Goal: Find specific page/section: Find specific page/section

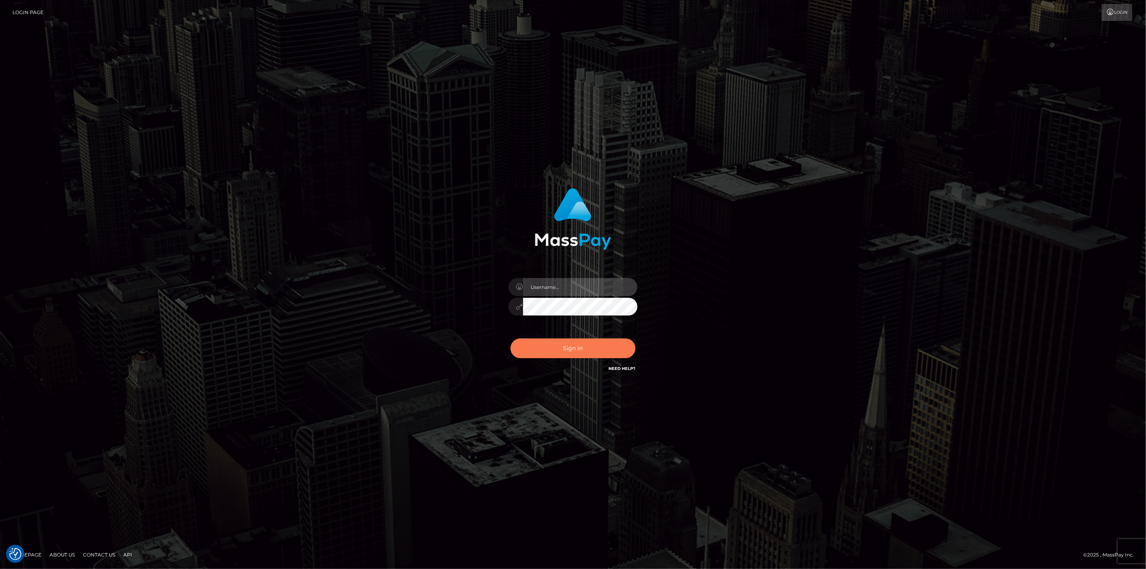
type input "scott.cm"
click at [625, 349] on button "Sign in" at bounding box center [573, 348] width 125 height 20
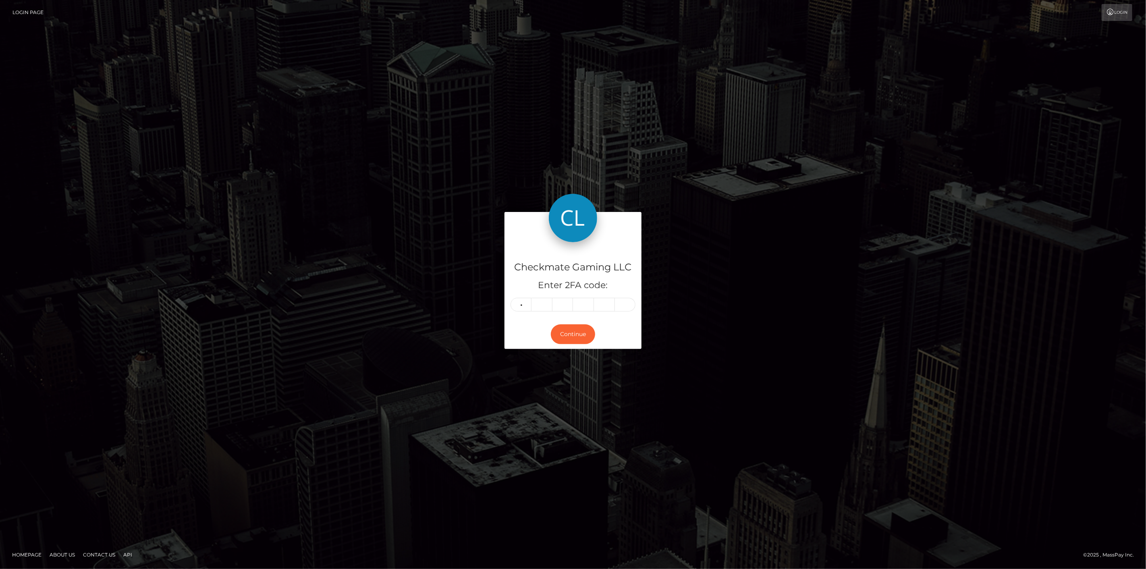
type input "3"
type input "4"
type input "6"
type input "3"
type input "1"
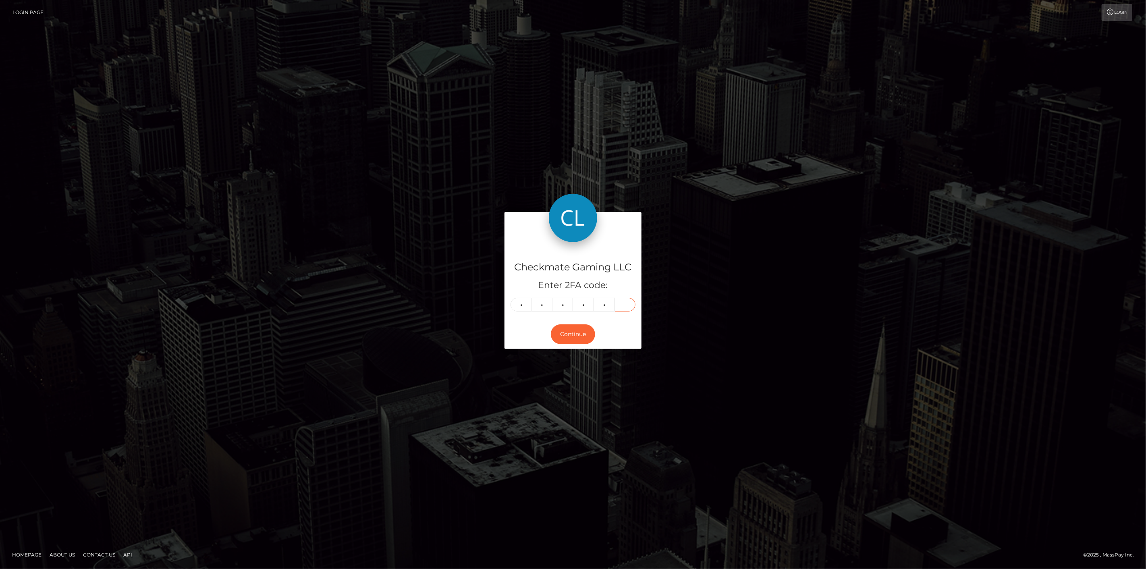
type input "7"
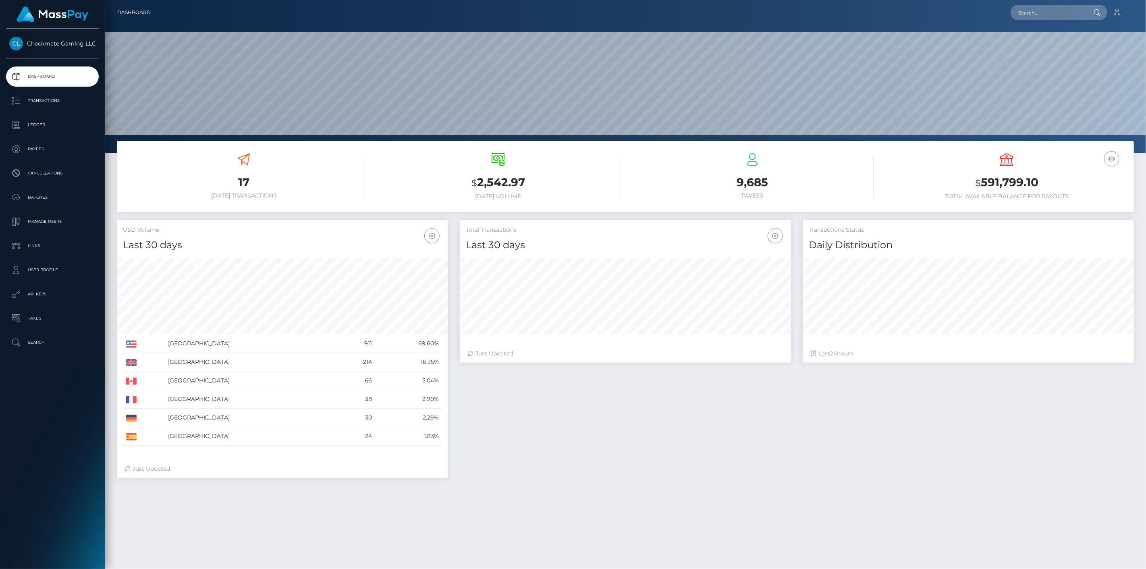
scroll to position [143, 331]
click at [42, 153] on p "Payees" at bounding box center [52, 149] width 86 height 12
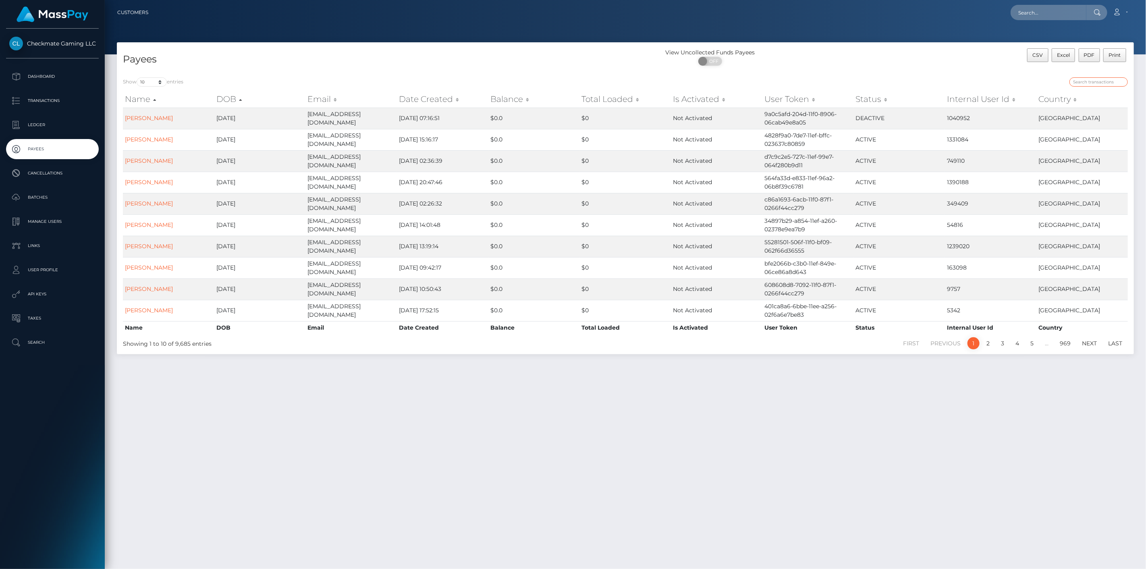
click at [1102, 83] on input "search" at bounding box center [1098, 81] width 58 height 9
paste input "786250"
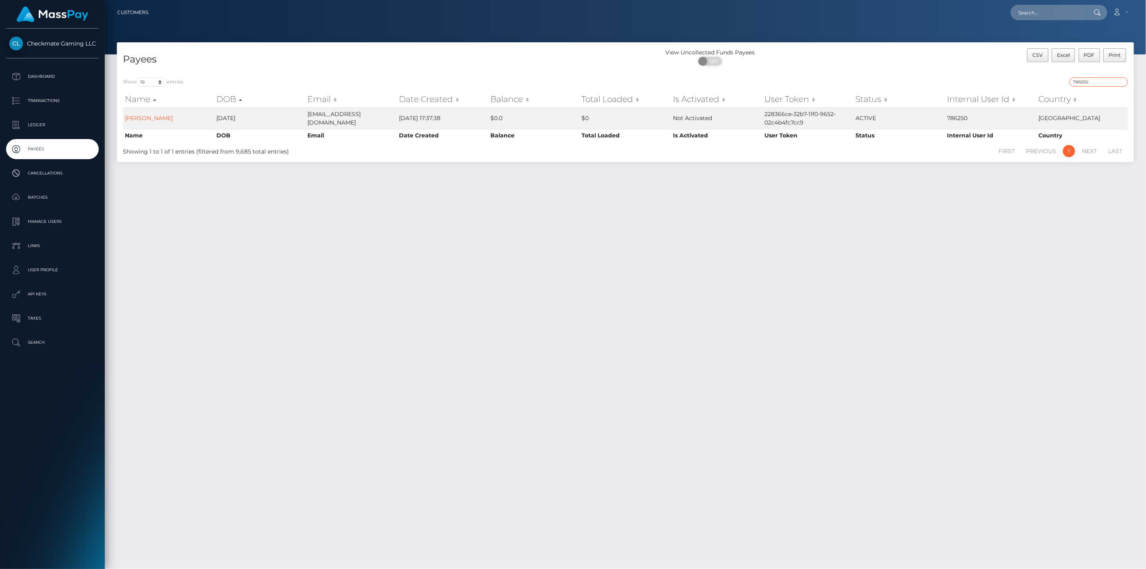
type input "786250"
click at [55, 102] on p "Transactions" at bounding box center [52, 101] width 86 height 12
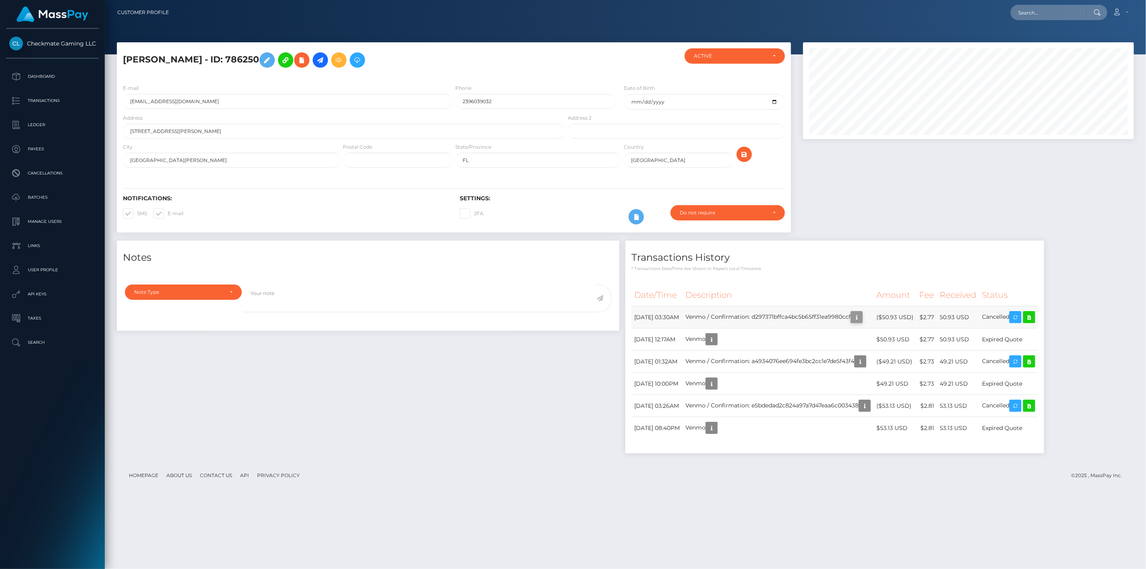
scroll to position [97, 331]
click at [861, 316] on icon "button" at bounding box center [857, 317] width 10 height 10
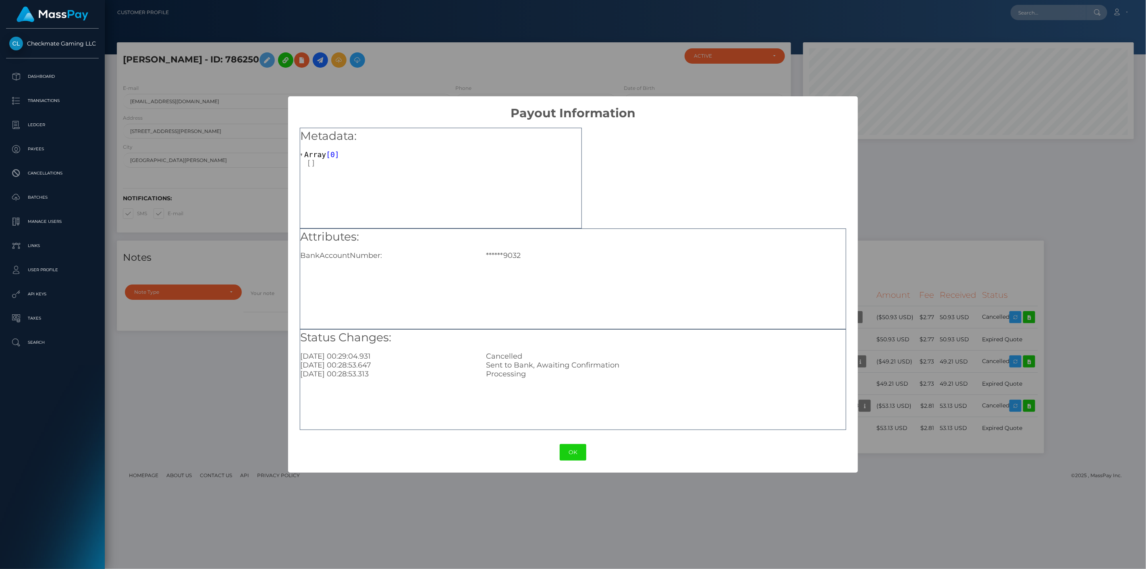
click at [1074, 272] on div "× Payout Information Metadata: Array [ 0 ] Attributes: BankAccountNumber: *****…" at bounding box center [573, 284] width 1146 height 569
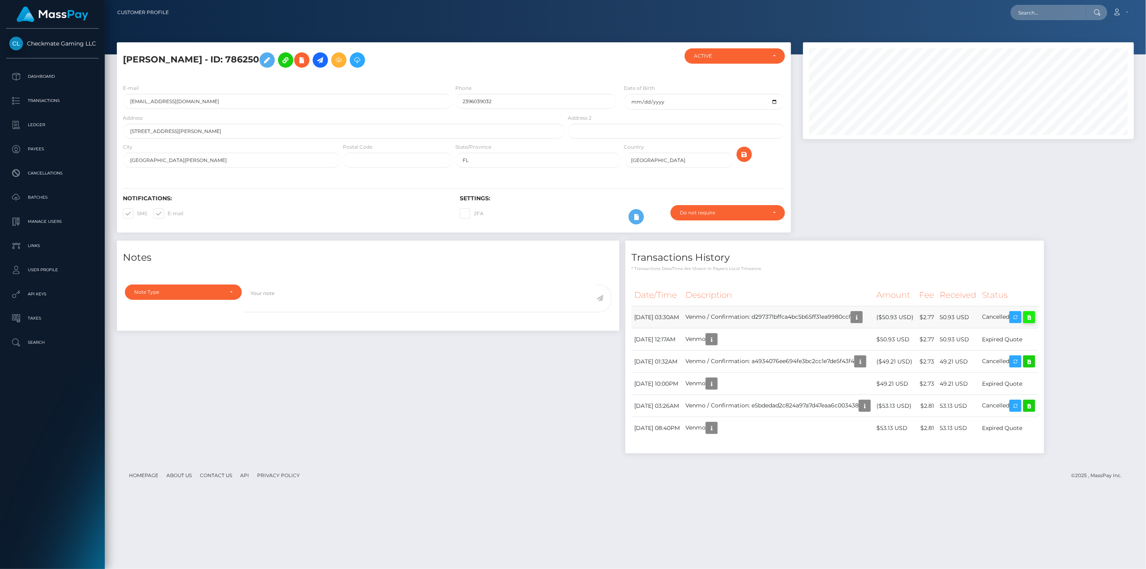
click at [1035, 317] on link at bounding box center [1029, 317] width 12 height 12
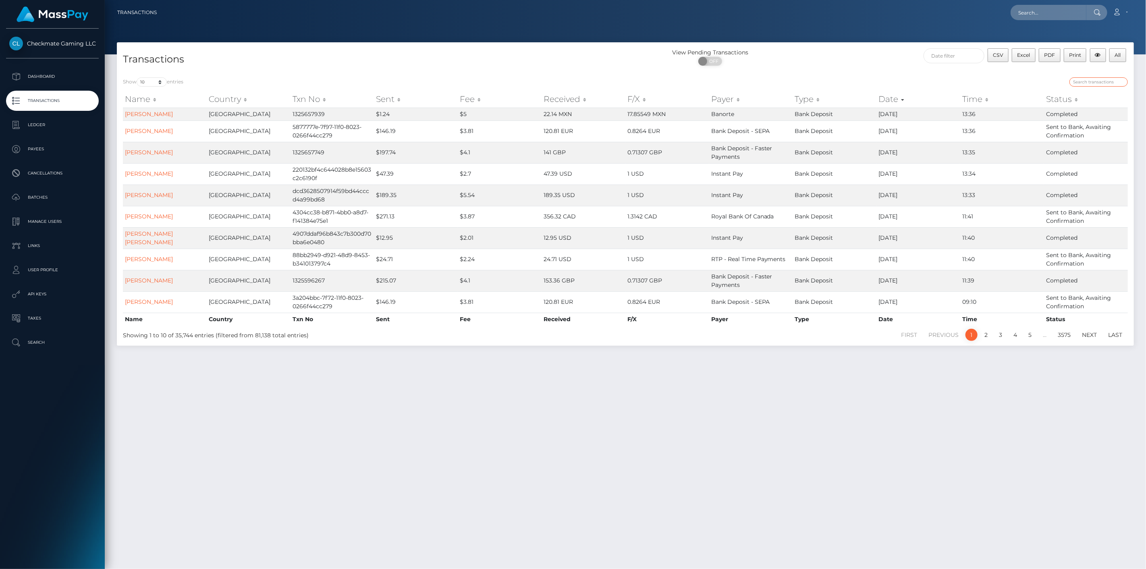
click at [1086, 81] on input "search" at bounding box center [1098, 81] width 58 height 9
type input "venmo"
click at [145, 79] on select "10 25 50 100 250 500 1,000 3,500" at bounding box center [152, 81] width 30 height 9
select select "100"
click at [137, 77] on select "10 25 50 100 250 500 1,000 3,500" at bounding box center [152, 81] width 30 height 9
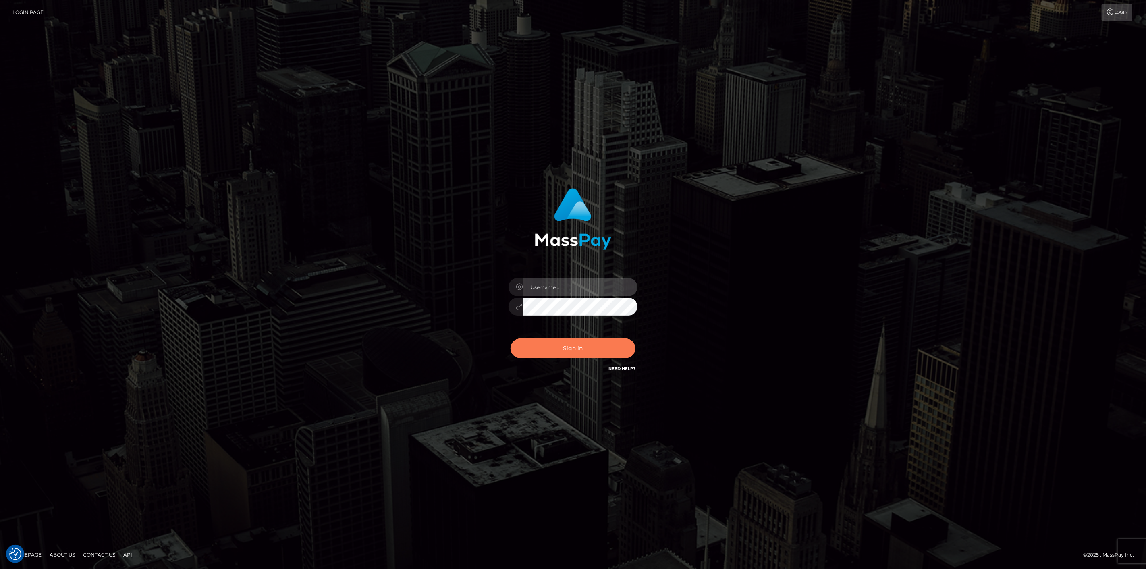
type input "scott.cm"
click at [567, 344] on button "Sign in" at bounding box center [573, 348] width 125 height 20
type input "scott.cm"
click at [563, 348] on button "Sign in" at bounding box center [573, 348] width 125 height 20
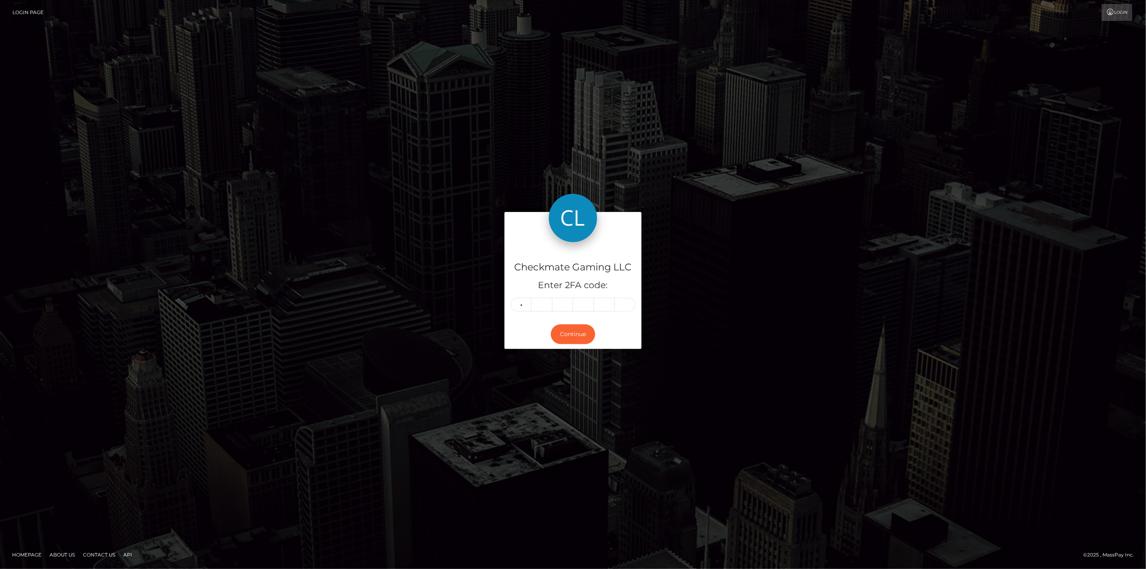
type input "5"
type input "3"
type input "2"
type input "5"
type input "7"
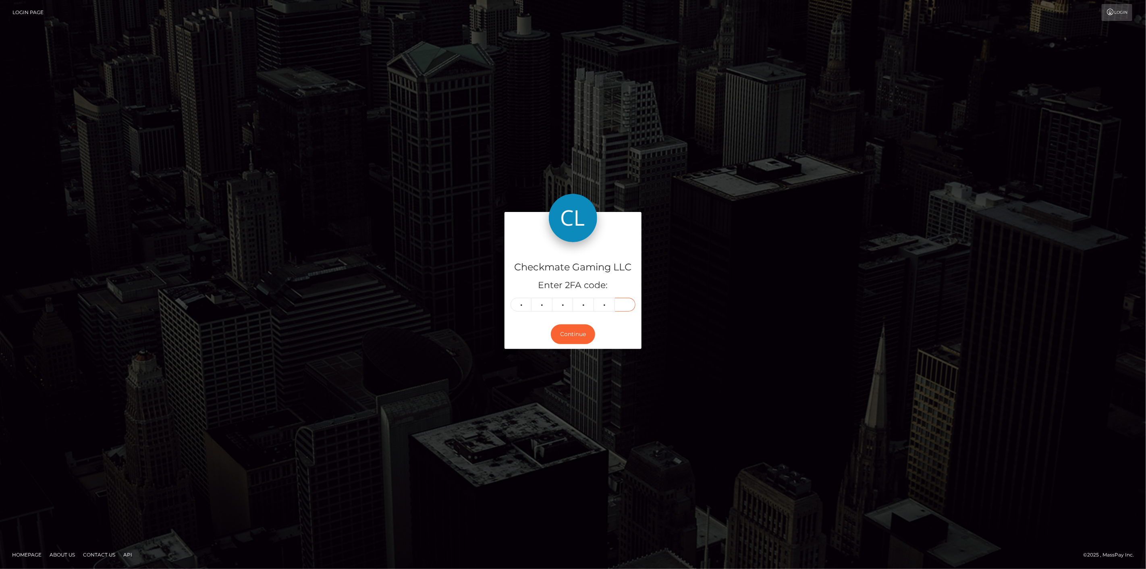
type input "4"
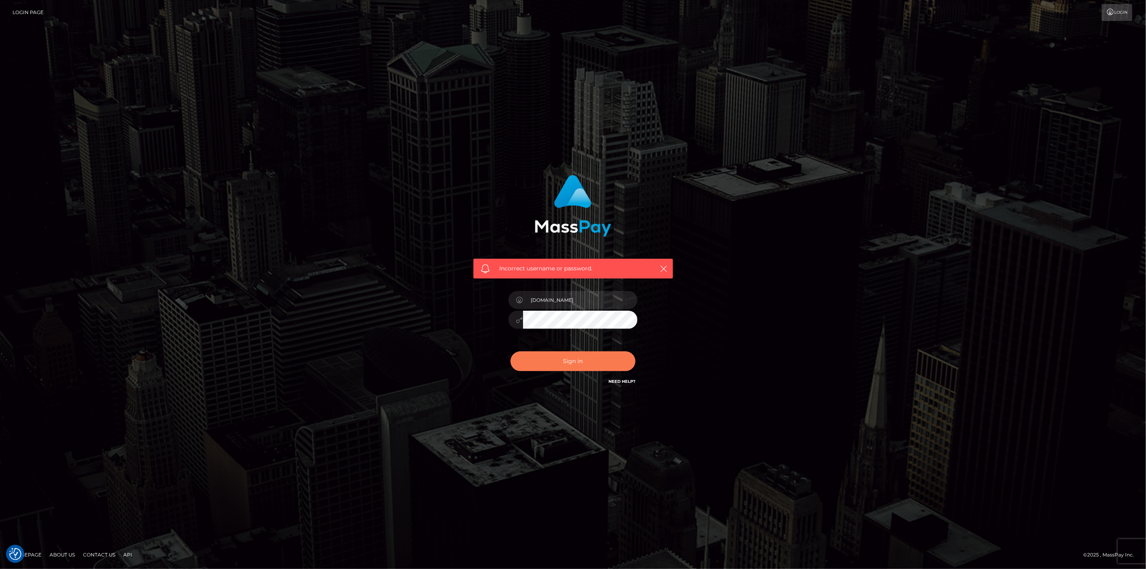
click at [547, 367] on button "Sign in" at bounding box center [573, 361] width 125 height 20
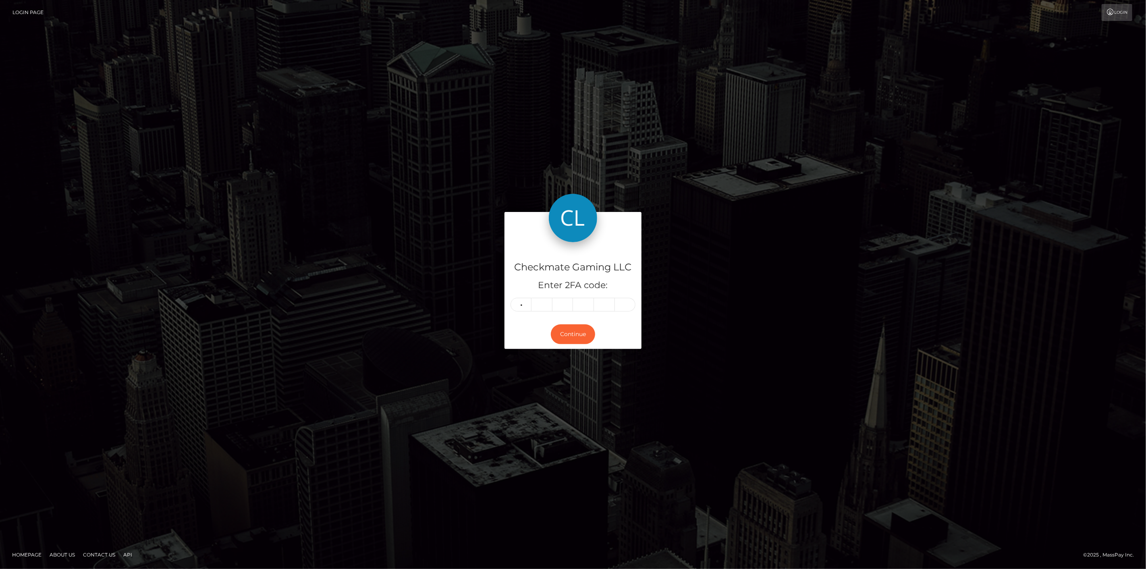
type input "5"
type input "3"
type input "2"
type input "5"
type input "8"
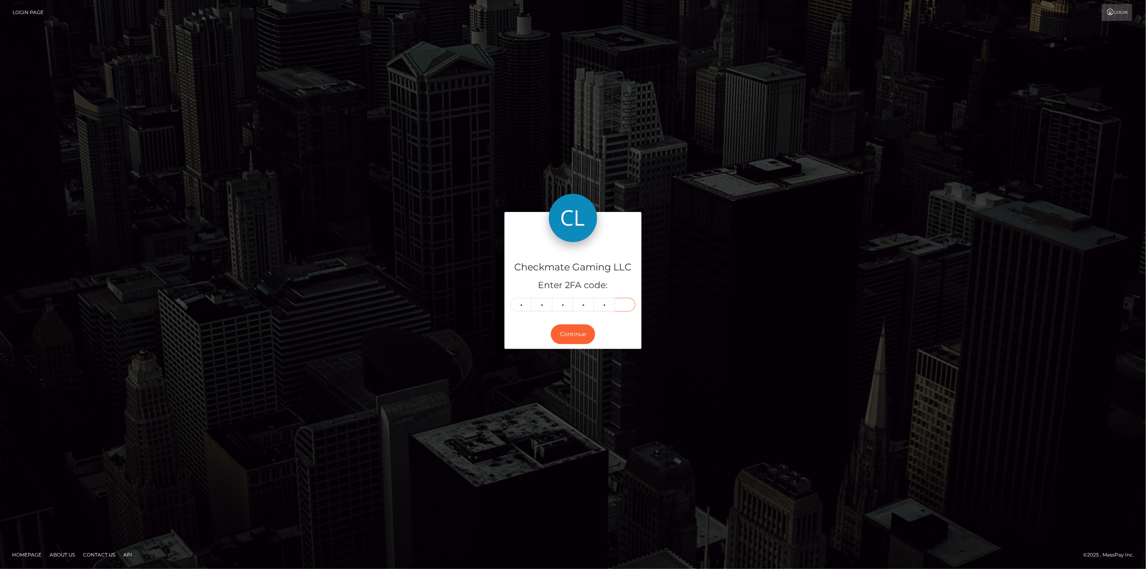
type input "4"
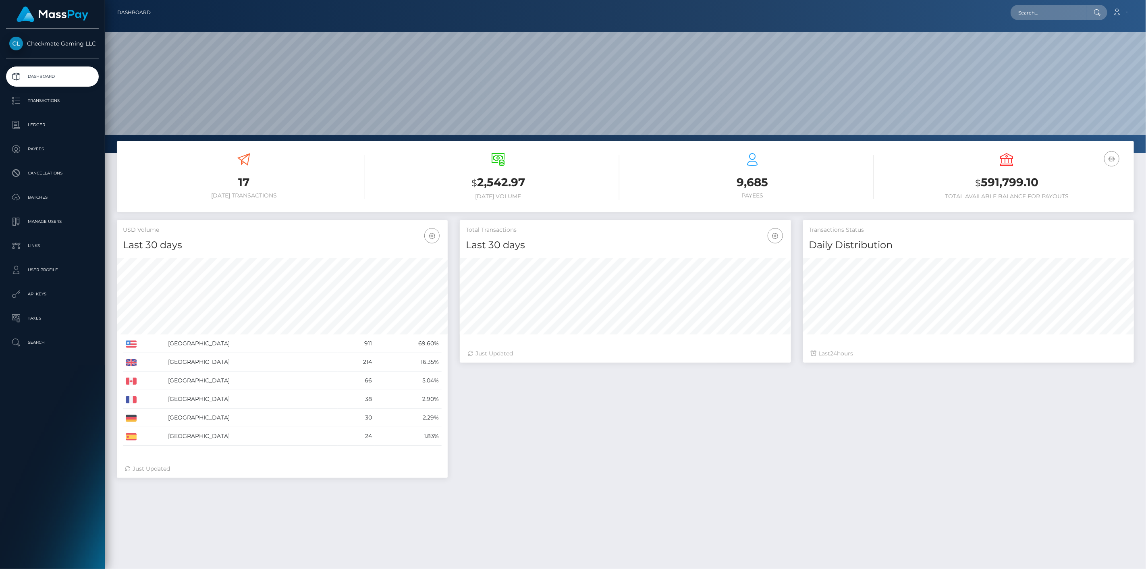
scroll to position [143, 331]
click at [55, 152] on p "Payees" at bounding box center [52, 149] width 86 height 12
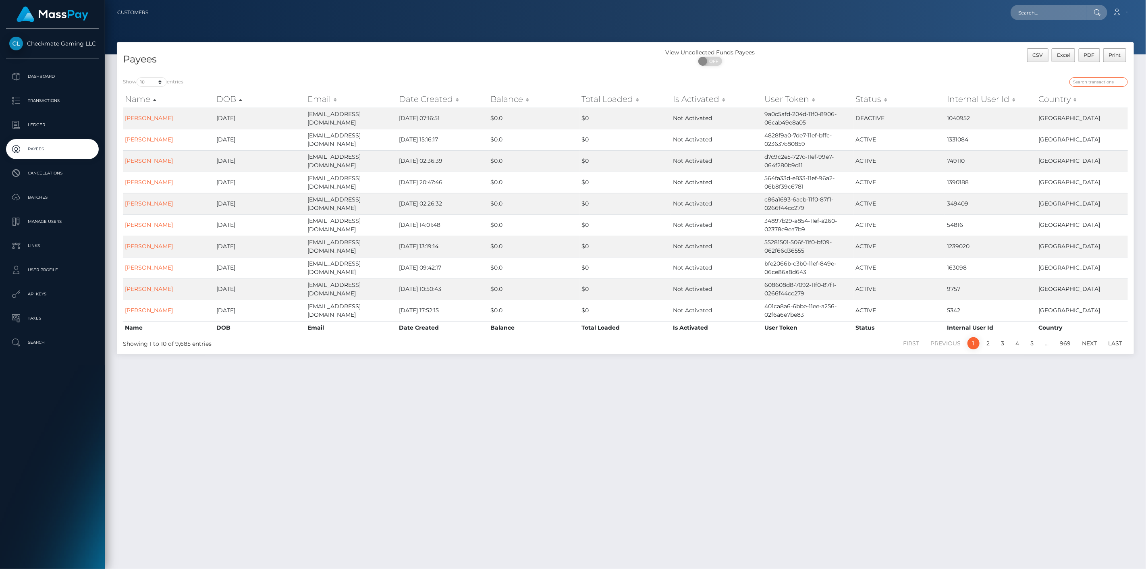
click at [1091, 85] on input "search" at bounding box center [1098, 81] width 58 height 9
click at [1095, 80] on input "search" at bounding box center [1098, 81] width 58 height 9
paste input "45887"
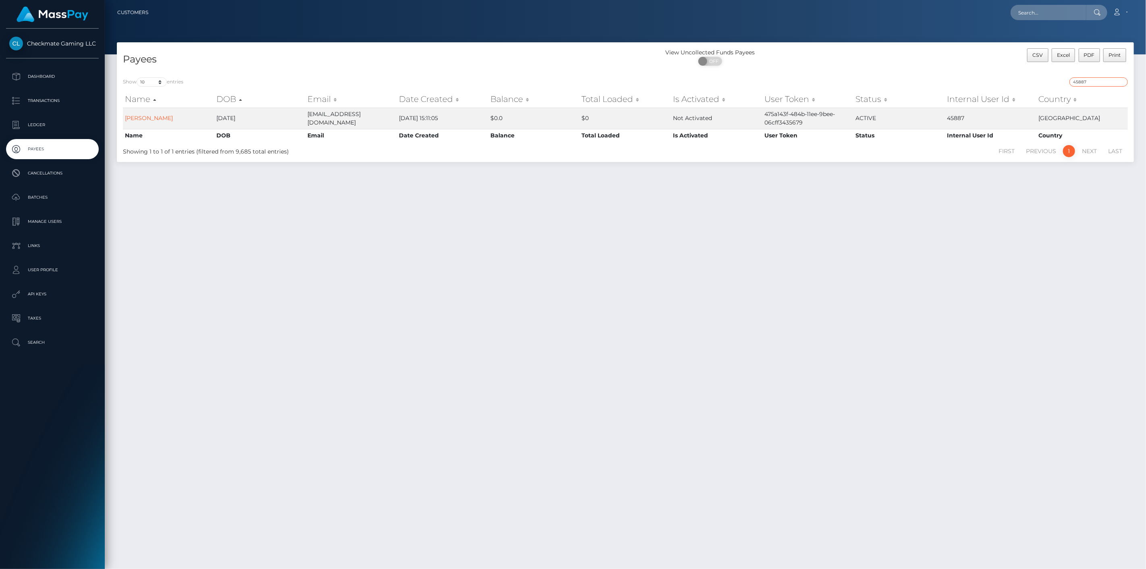
drag, startPoint x: 1102, startPoint y: 83, endPoint x: 1016, endPoint y: 85, distance: 86.7
click at [1029, 76] on div "Show 10 25 50 100 250 entries 45887 Name DOB Email Date Created Balance Total L…" at bounding box center [625, 116] width 1017 height 91
paste input "164954"
type input "164954"
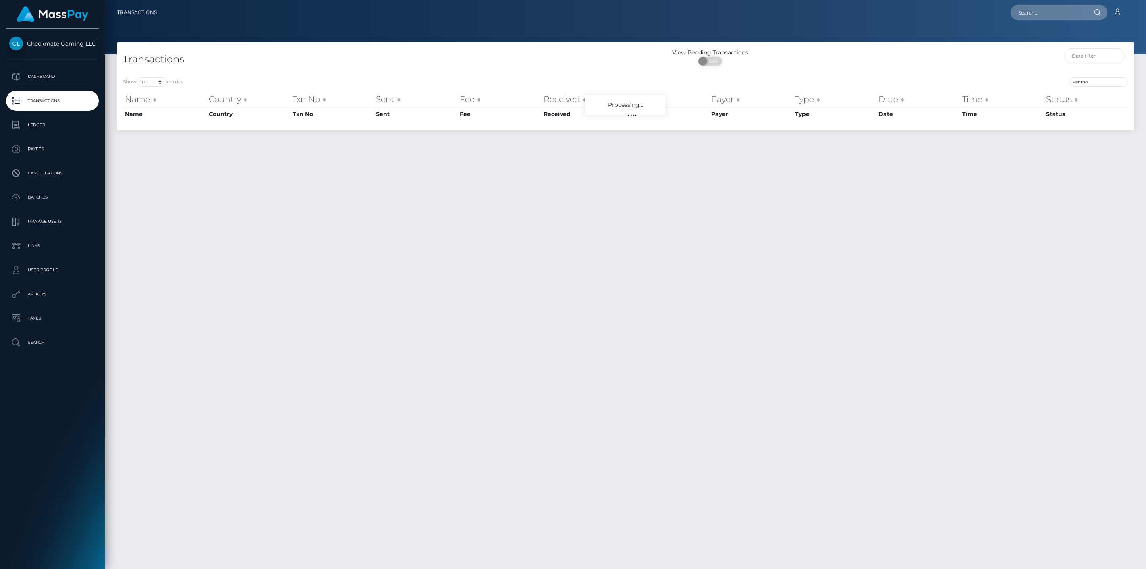
select select "100"
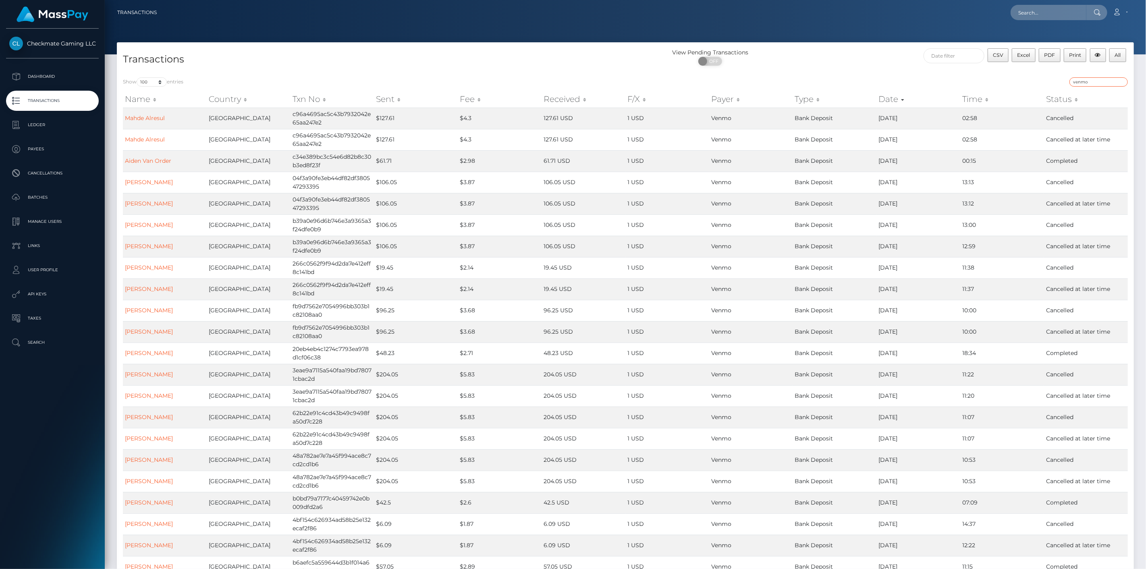
click at [1097, 81] on input "venmo" at bounding box center [1098, 81] width 58 height 9
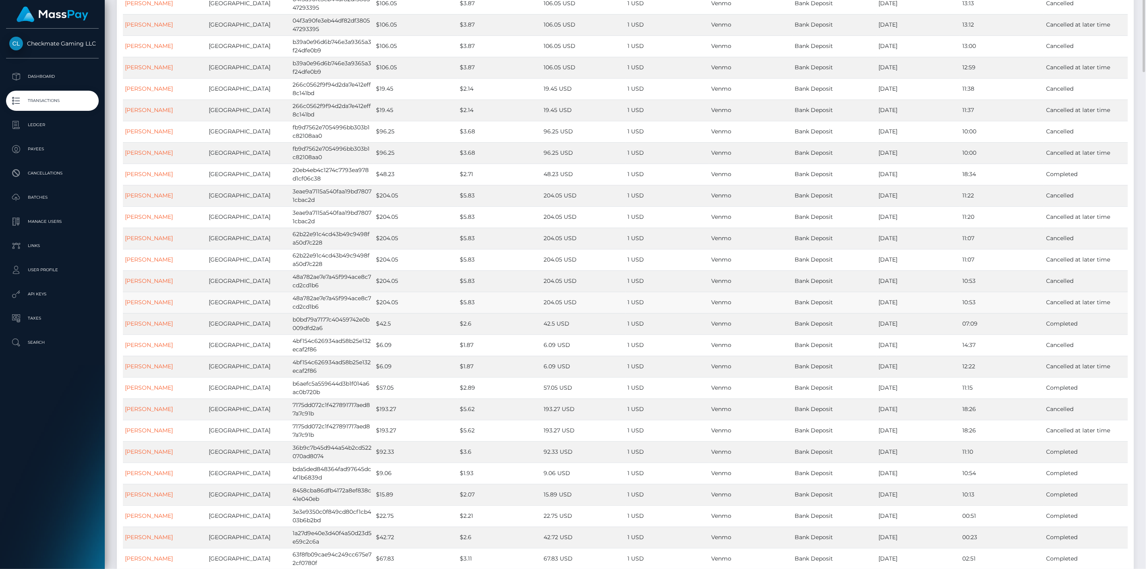
scroll to position [224, 0]
drag, startPoint x: 506, startPoint y: 403, endPoint x: 960, endPoint y: 399, distance: 454.1
click at [960, 399] on tr "[PERSON_NAME] United States 36b9c7b45d944a54b2cd522070ad8074 $92.33 $3.6 92.33 …" at bounding box center [625, 406] width 1005 height 21
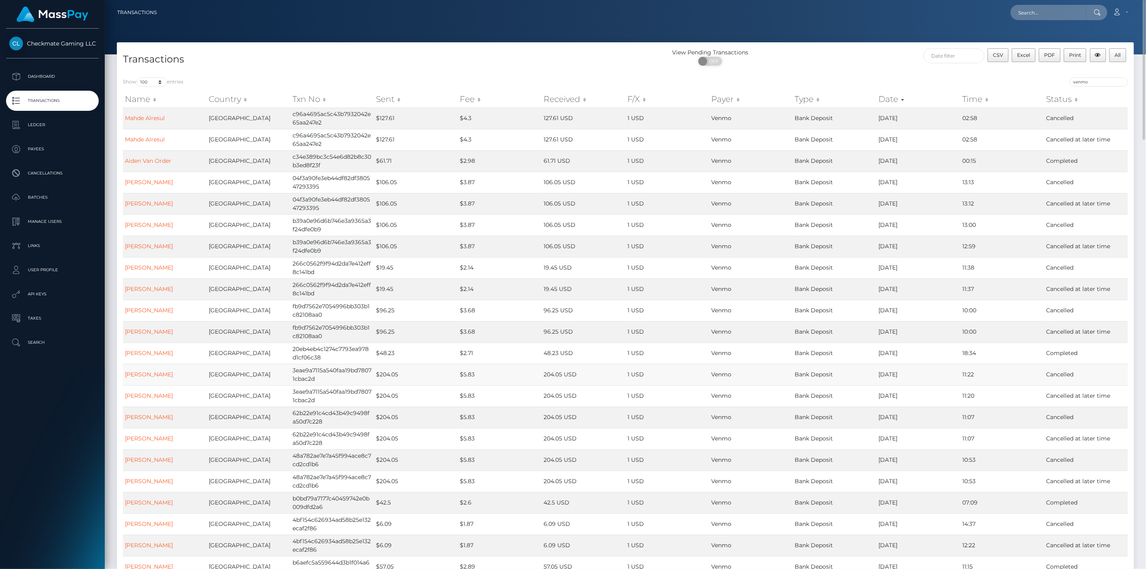
scroll to position [45, 0]
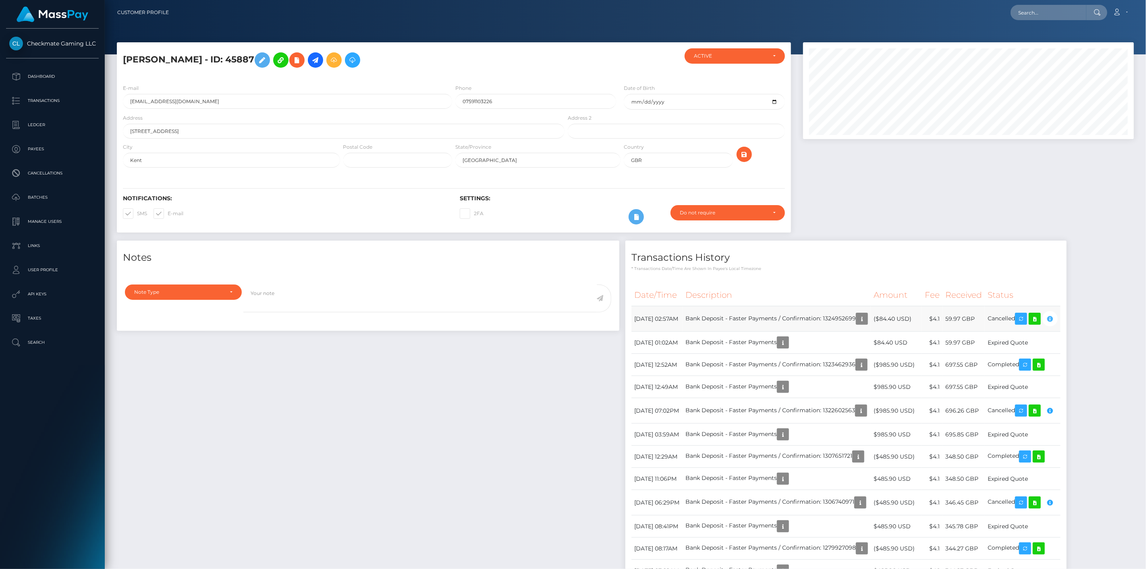
scroll to position [97, 331]
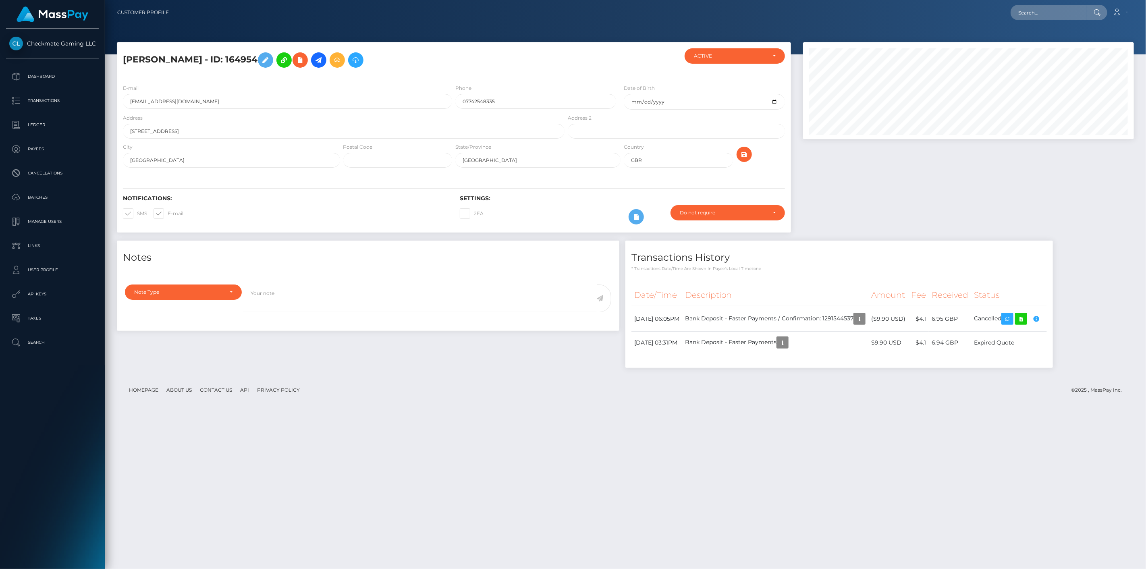
scroll to position [97, 331]
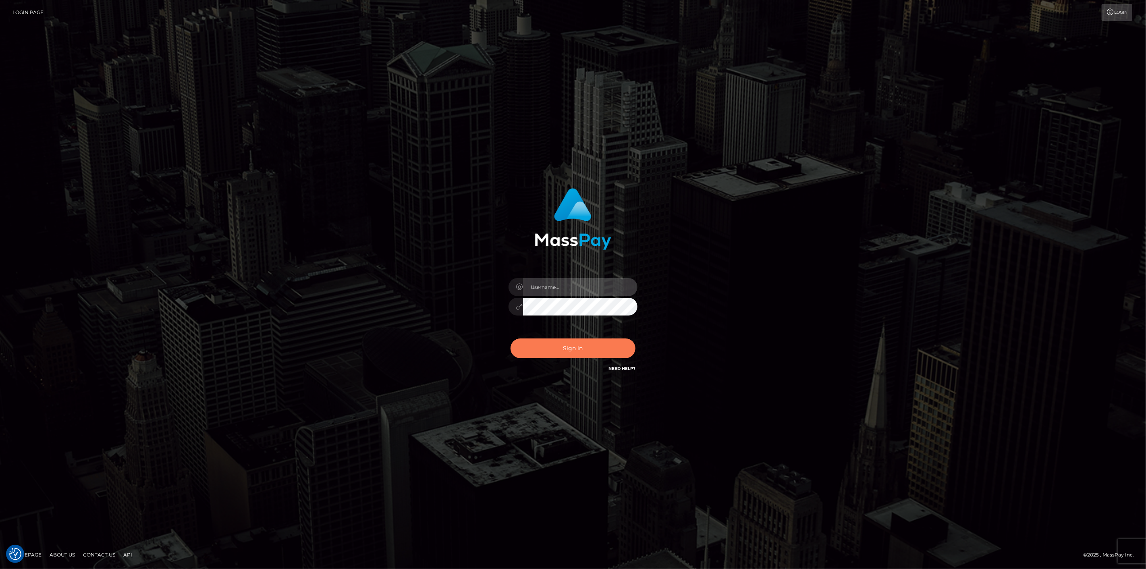
type input "scott.cm"
click at [570, 353] on button "Sign in" at bounding box center [573, 348] width 125 height 20
type input "scott.cm"
click at [540, 347] on button "Sign in" at bounding box center [573, 348] width 125 height 20
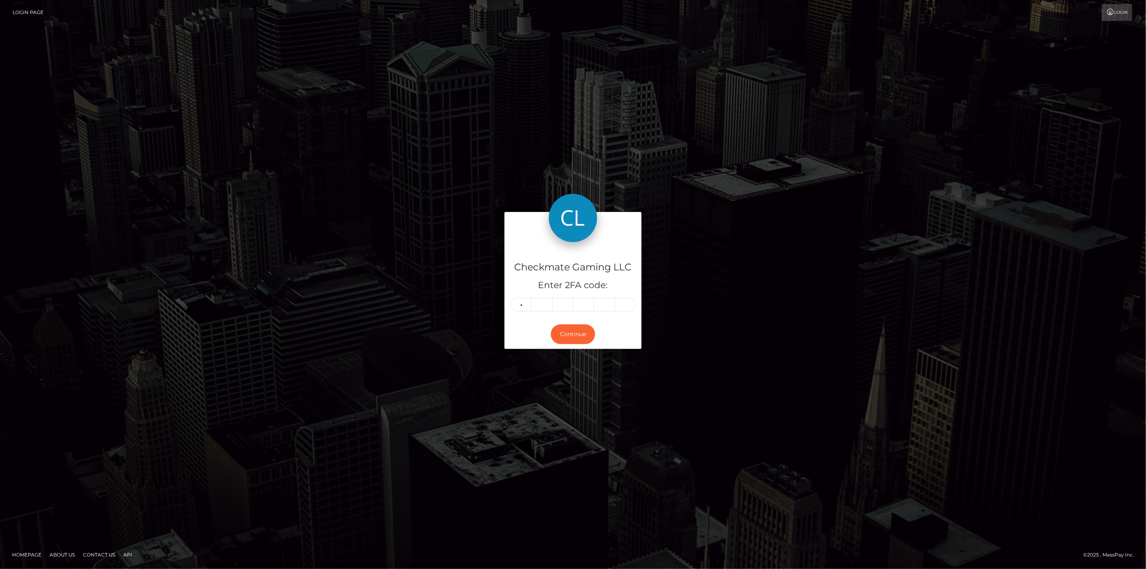
type input "9"
type input "0"
type input "2"
type input "8"
type input "9"
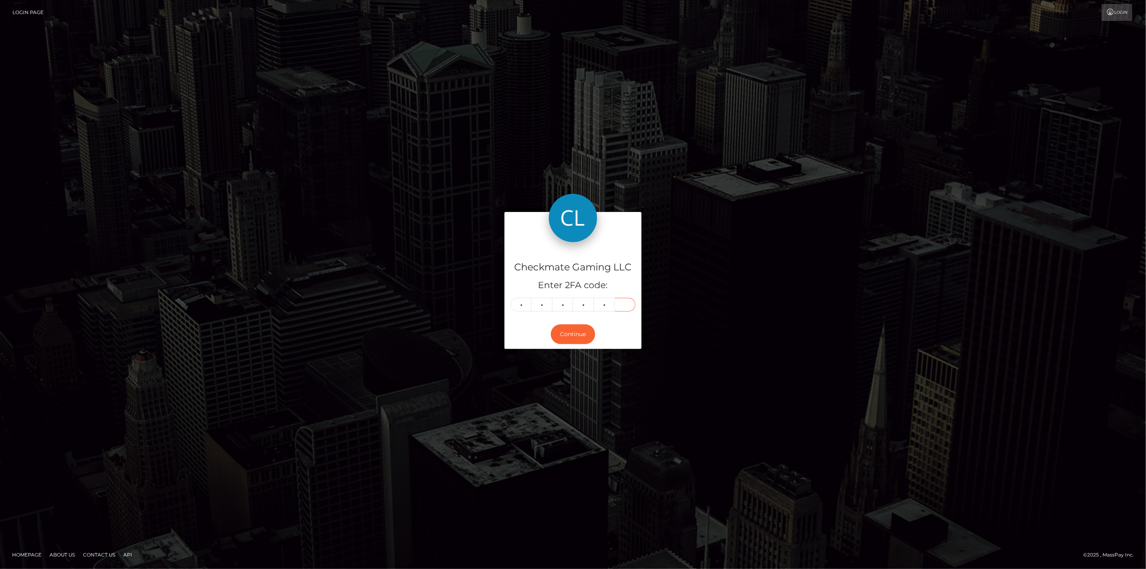
type input "7"
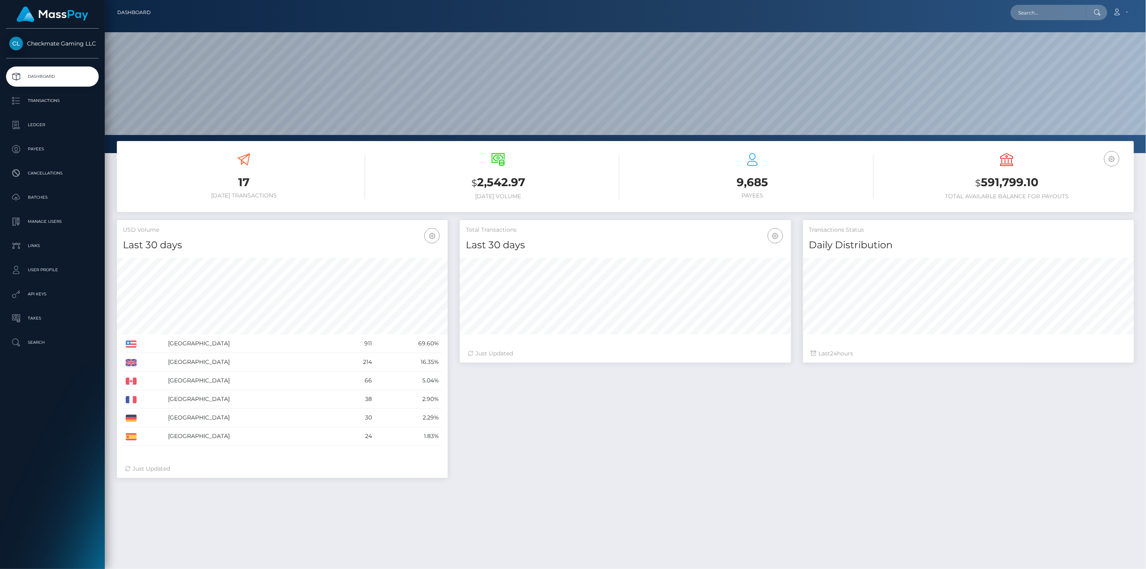
scroll to position [143, 331]
click at [45, 152] on p "Payees" at bounding box center [52, 149] width 86 height 12
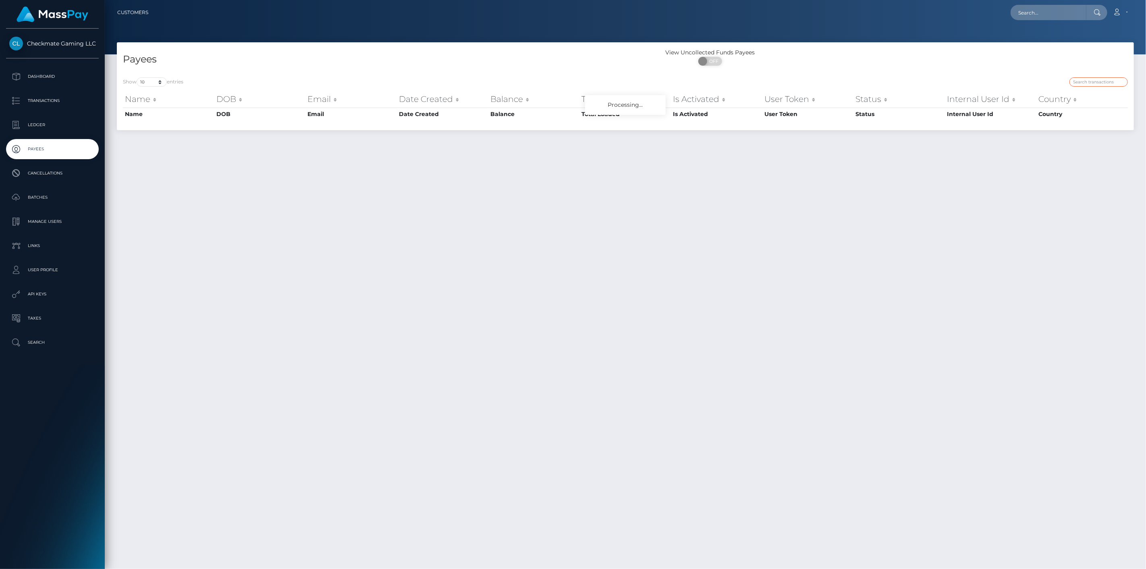
click at [1097, 82] on input "search" at bounding box center [1098, 81] width 58 height 9
paste input "414893"
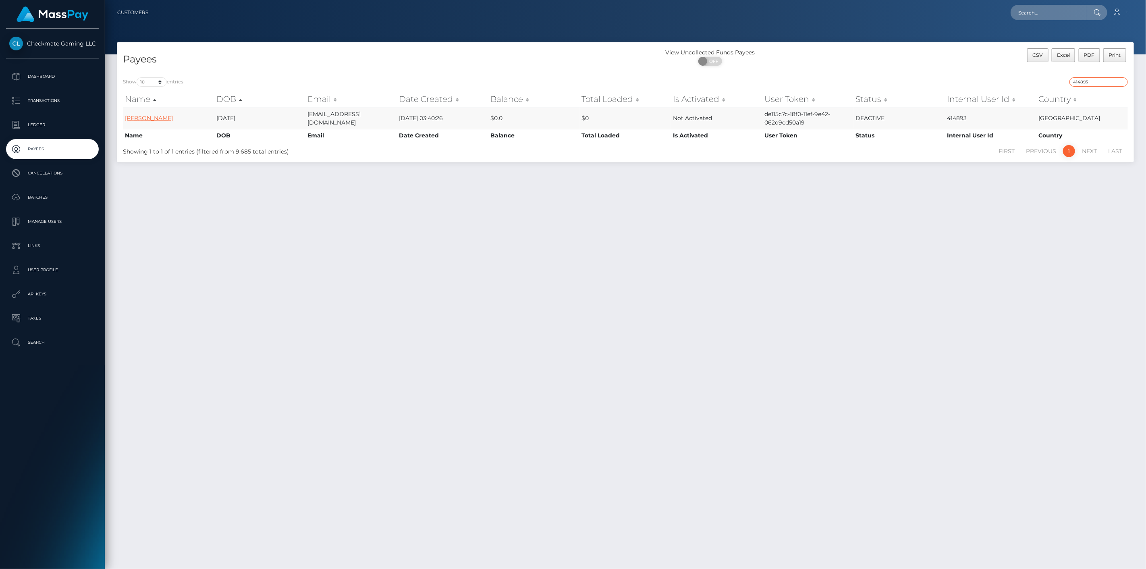
type input "414893"
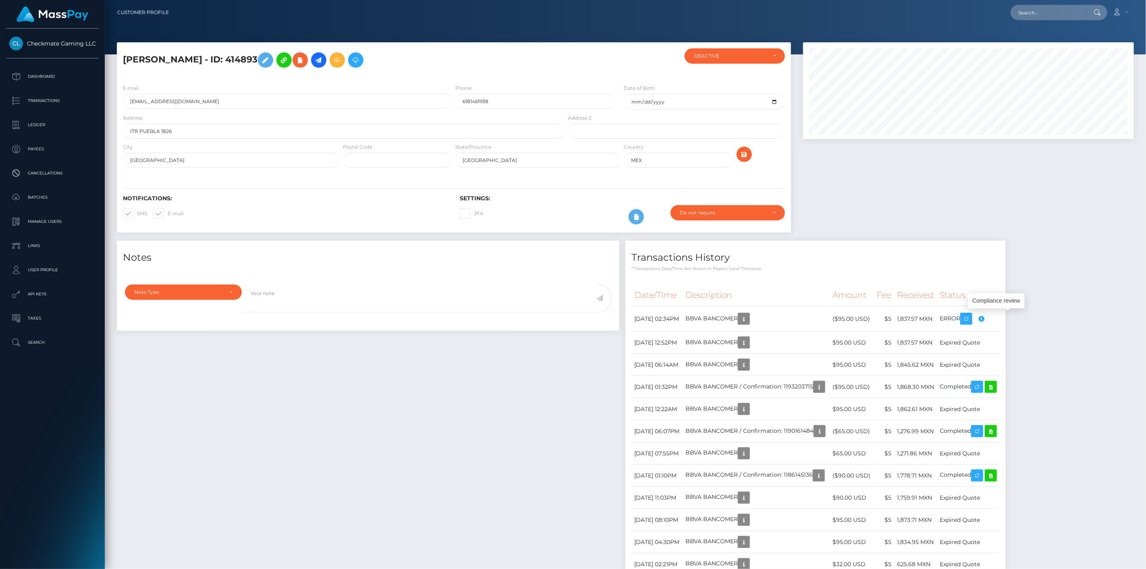
scroll to position [97, 331]
drag, startPoint x: 234, startPoint y: 56, endPoint x: 121, endPoint y: 52, distance: 113.3
click at [121, 52] on div "José Salazar - ID: 414893" at bounding box center [341, 62] width 449 height 29
copy h5 "José Salazar - ID: 414893"
